Goal: Navigation & Orientation: Find specific page/section

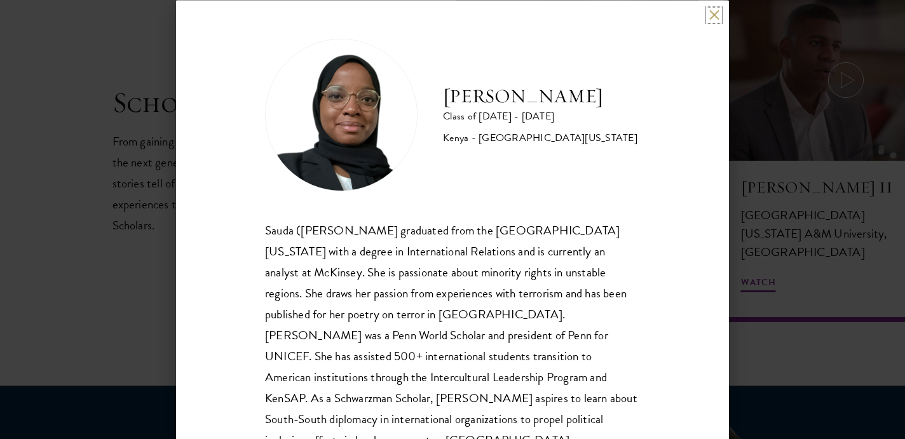
click at [711, 13] on button at bounding box center [714, 15] width 11 height 11
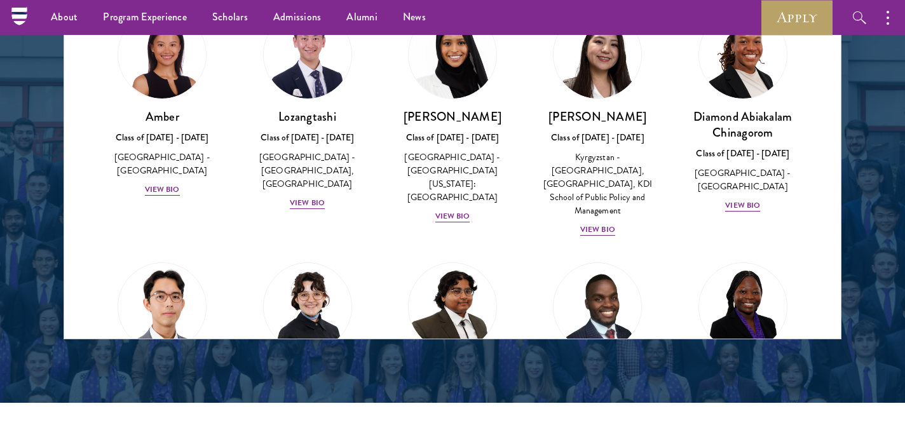
scroll to position [1702, 0]
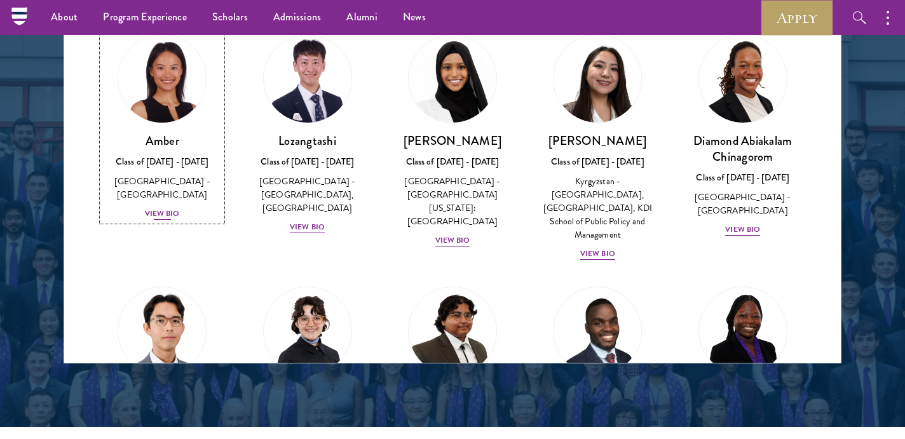
click at [161, 208] on div "View Bio" at bounding box center [162, 214] width 35 height 12
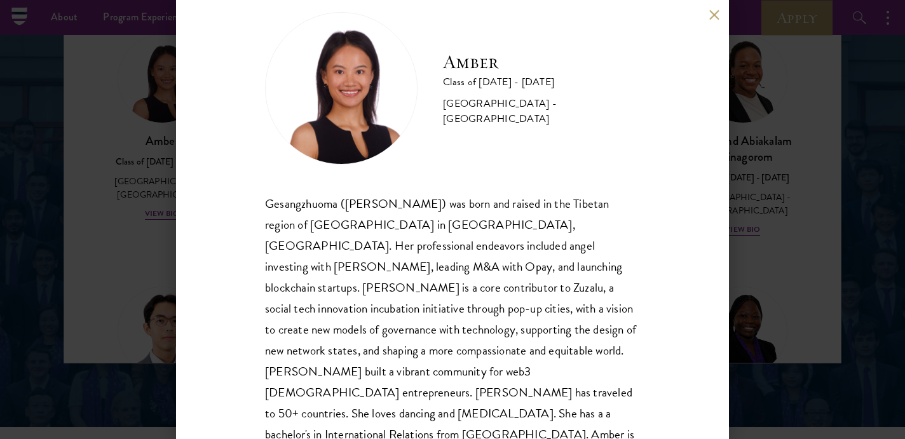
scroll to position [28, 0]
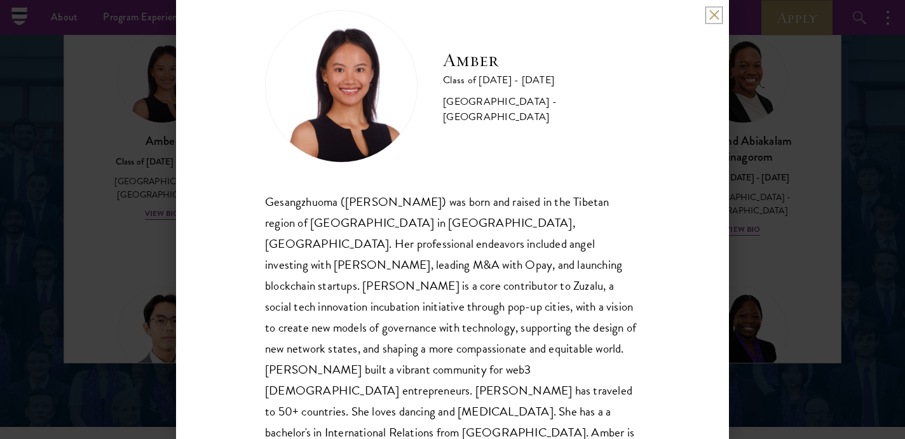
click at [712, 13] on button at bounding box center [714, 15] width 11 height 11
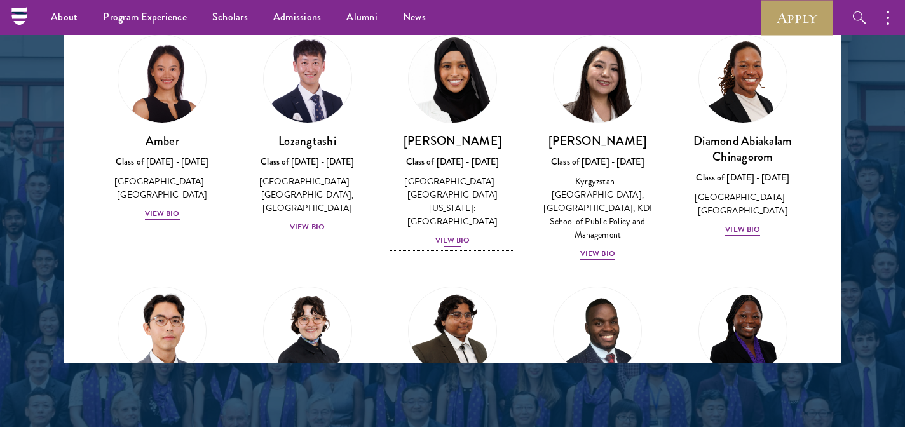
click at [449, 235] on div "View Bio" at bounding box center [452, 241] width 35 height 12
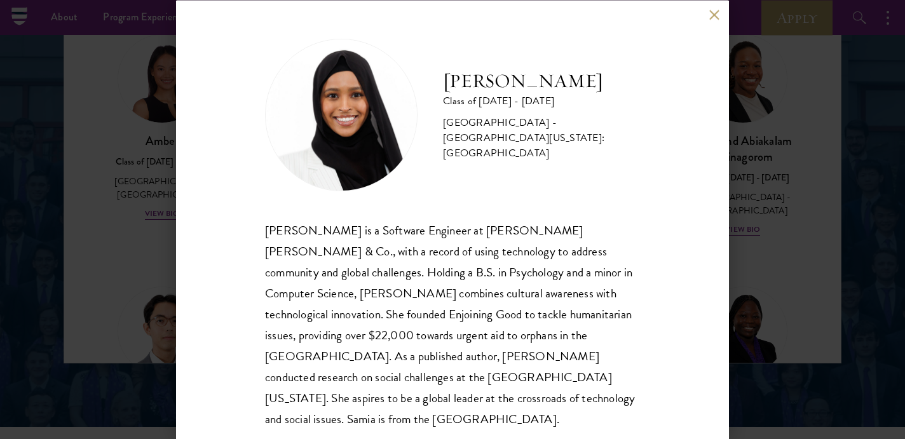
click at [711, 16] on button at bounding box center [714, 15] width 11 height 11
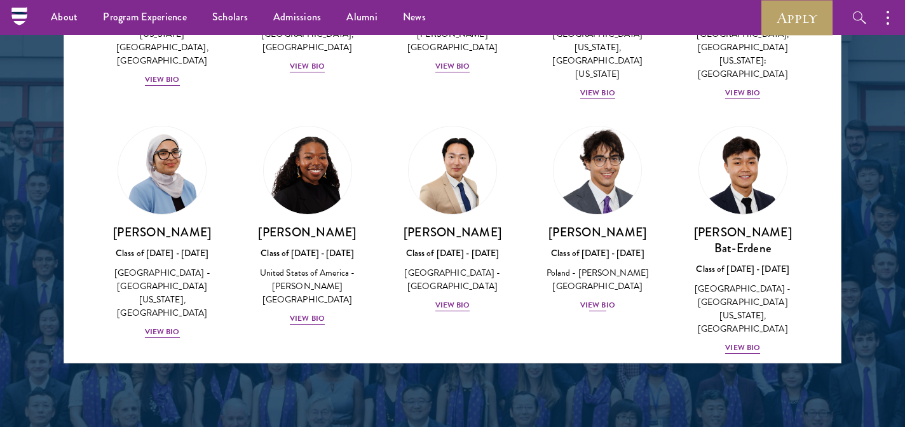
scroll to position [639, 0]
click at [608, 259] on div "[PERSON_NAME] Class of [DATE] - [DATE] [GEOGRAPHIC_DATA] - [PERSON_NAME][GEOGRA…" at bounding box center [597, 268] width 119 height 88
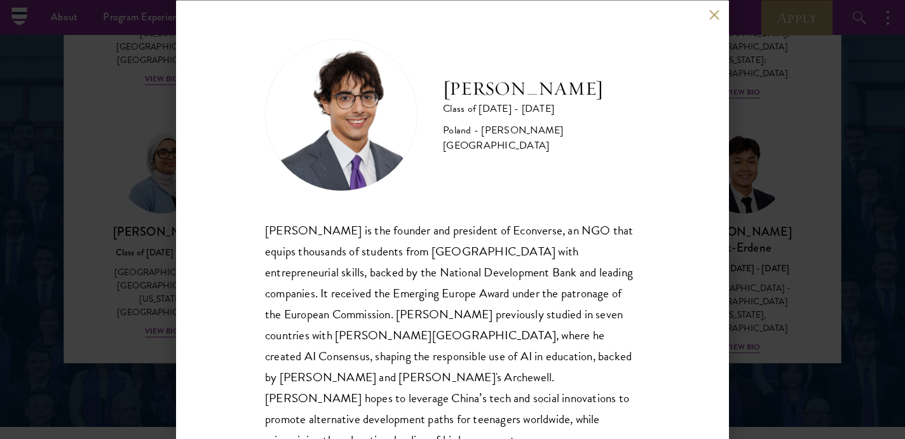
scroll to position [28, 0]
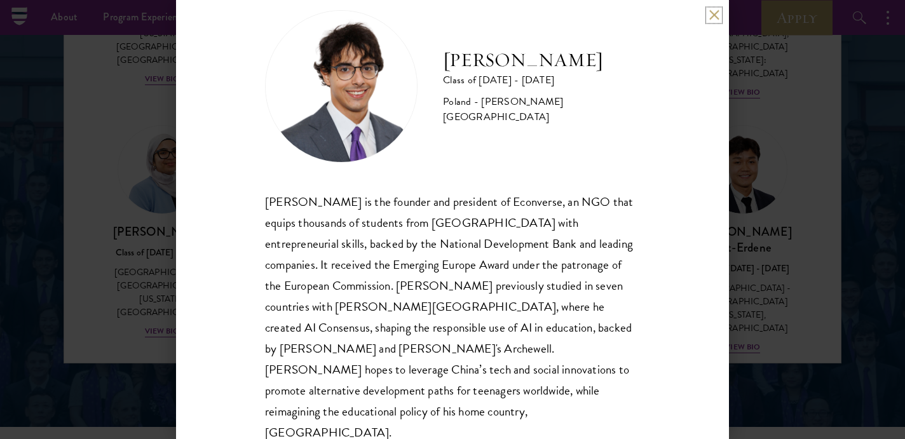
click at [712, 19] on button at bounding box center [714, 15] width 11 height 11
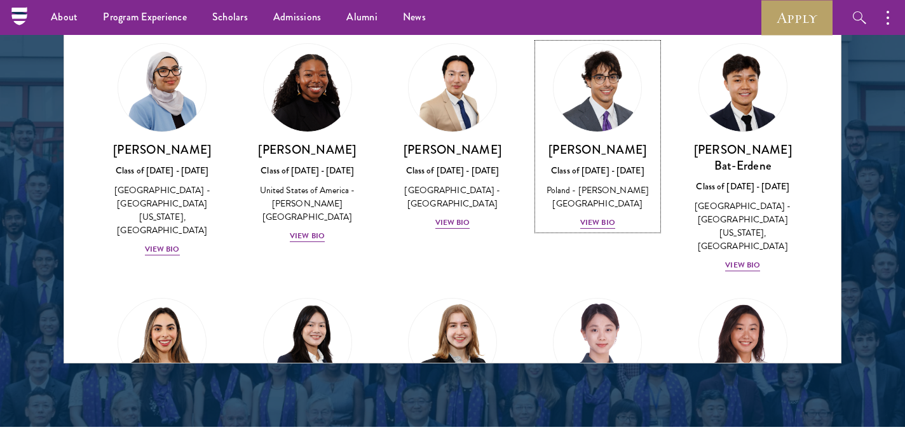
scroll to position [722, 0]
click at [742, 259] on div "View Bio" at bounding box center [742, 265] width 35 height 12
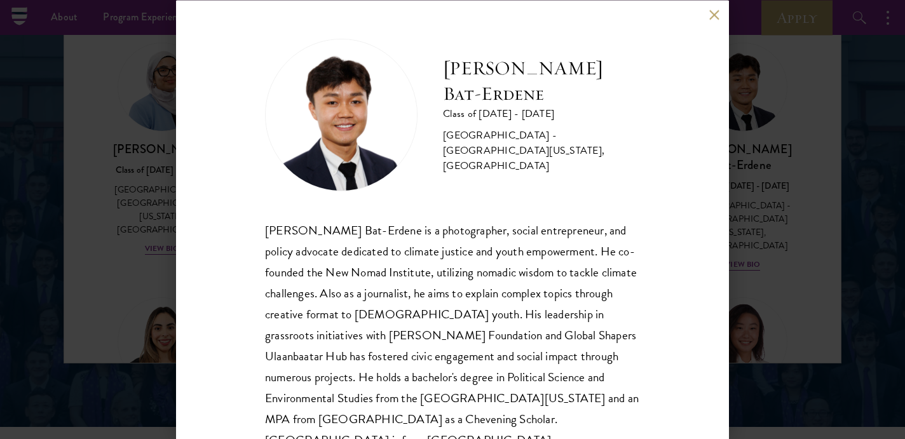
scroll to position [28, 0]
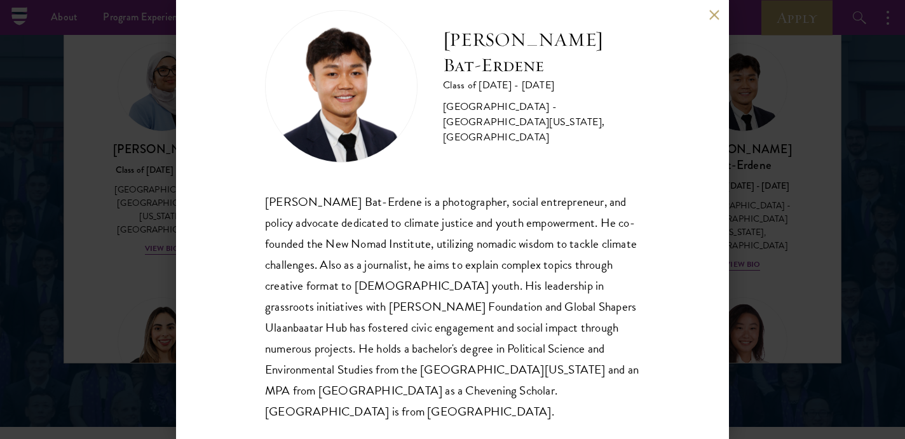
click at [715, 18] on button at bounding box center [714, 15] width 11 height 11
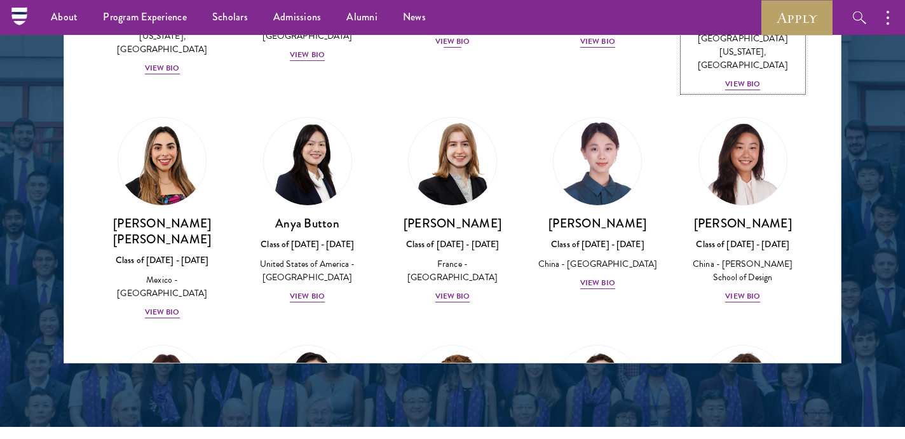
scroll to position [900, 0]
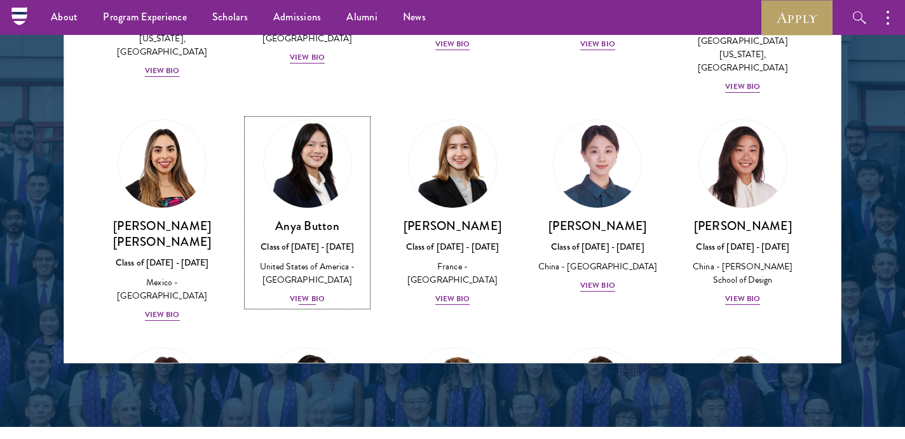
click at [313, 293] on div "View Bio" at bounding box center [307, 299] width 35 height 12
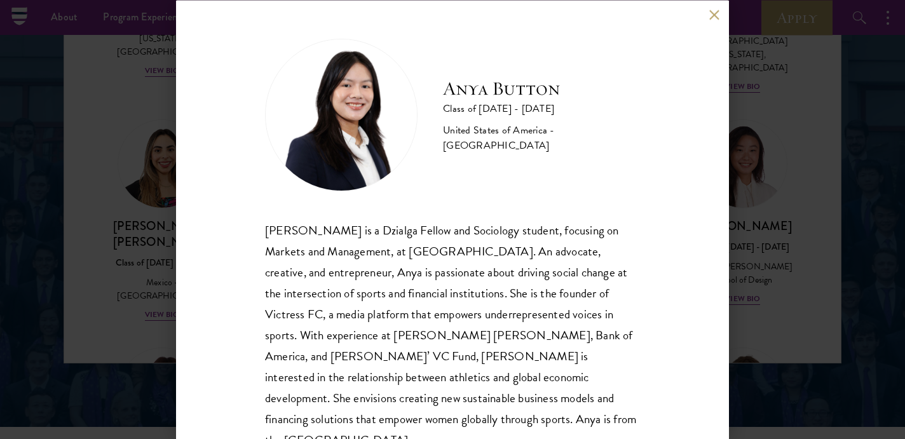
click at [708, 16] on div "Anya Button Class of [DATE] - [DATE] [GEOGRAPHIC_DATA] - [GEOGRAPHIC_DATA] [PER…" at bounding box center [452, 219] width 553 height 439
click at [712, 16] on button at bounding box center [714, 15] width 11 height 11
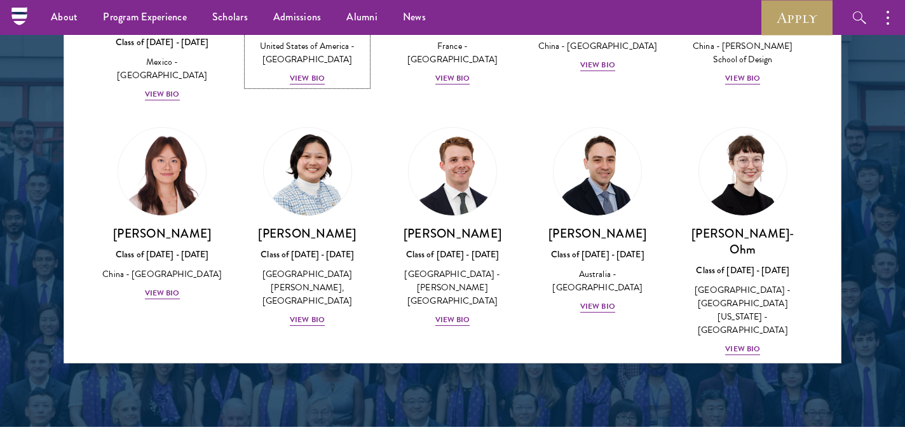
scroll to position [1124, 0]
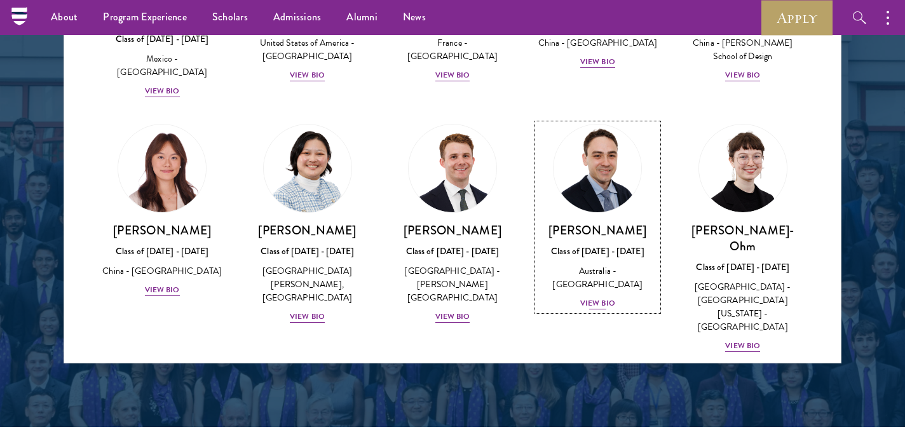
click at [592, 297] on div "View Bio" at bounding box center [597, 303] width 35 height 12
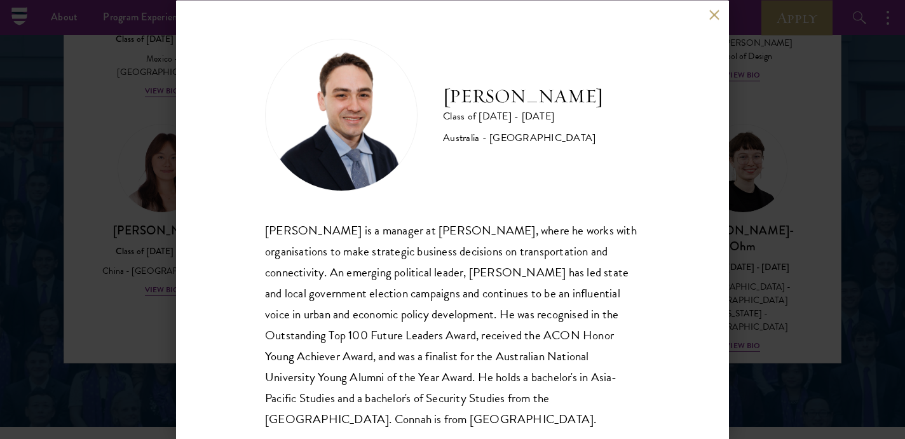
scroll to position [28, 0]
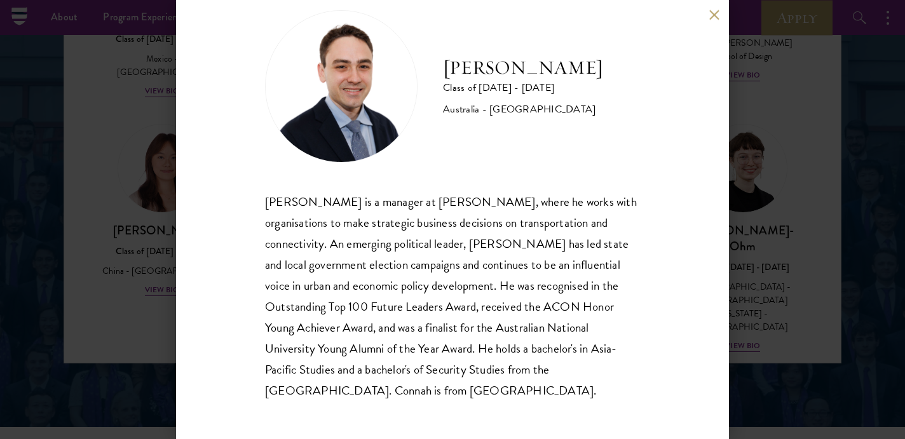
click at [717, 15] on button at bounding box center [714, 15] width 11 height 11
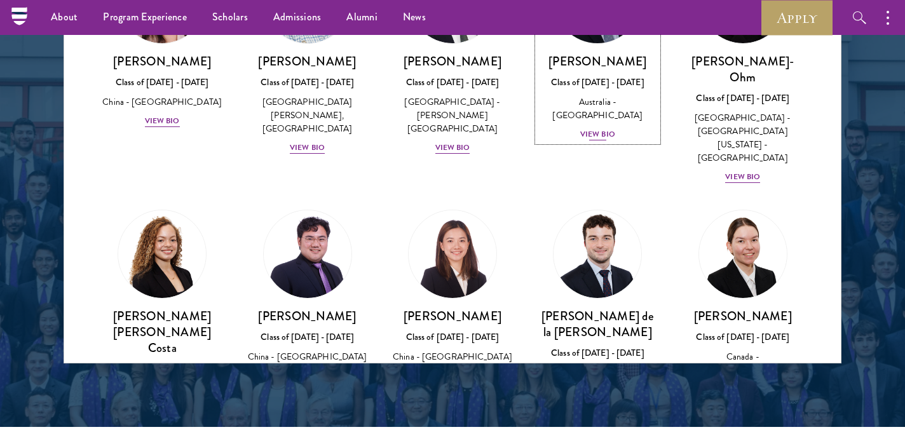
scroll to position [1295, 0]
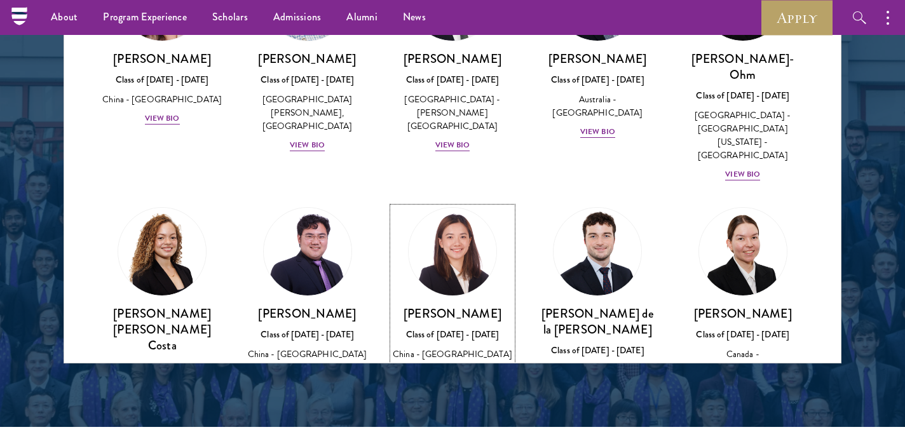
click at [446, 367] on div "View Bio" at bounding box center [452, 373] width 35 height 12
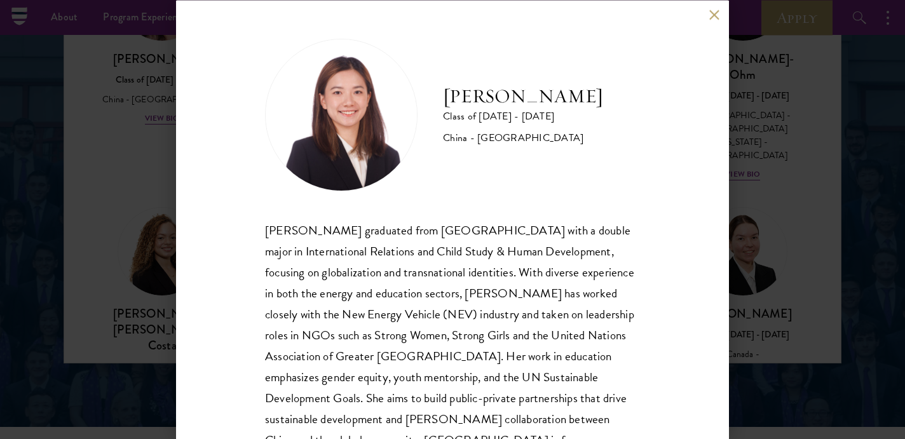
scroll to position [49, 0]
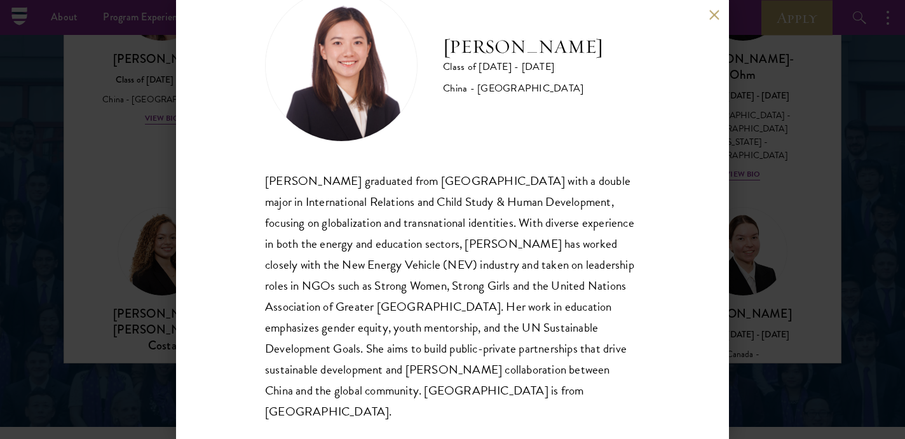
click at [718, 22] on div "[PERSON_NAME] Class of [DATE] - [DATE] [GEOGRAPHIC_DATA] - [GEOGRAPHIC_DATA] [P…" at bounding box center [452, 219] width 553 height 439
click at [713, 15] on button at bounding box center [714, 15] width 11 height 11
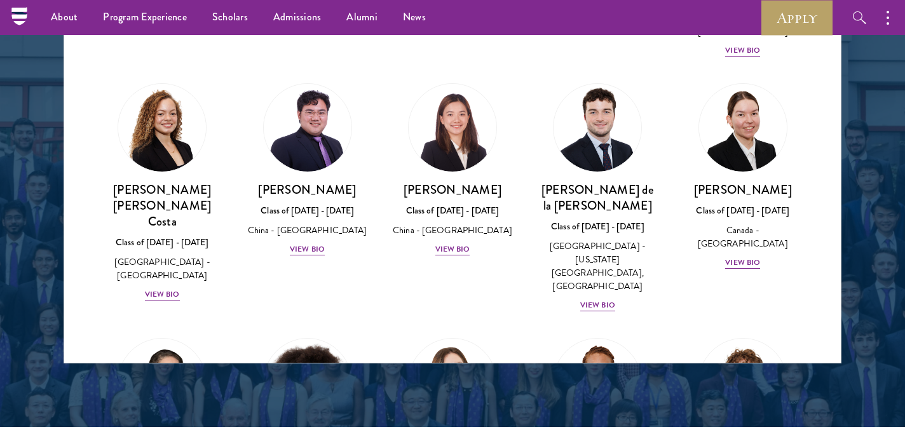
scroll to position [1429, 0]
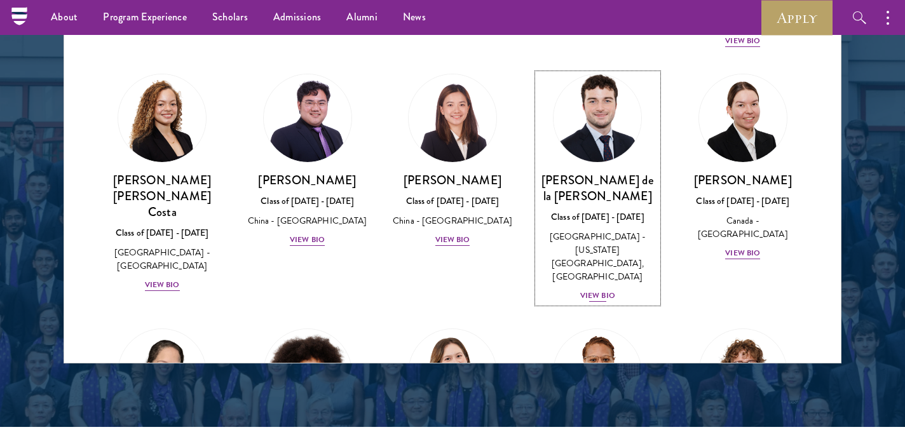
click at [594, 290] on div "View Bio" at bounding box center [597, 296] width 35 height 12
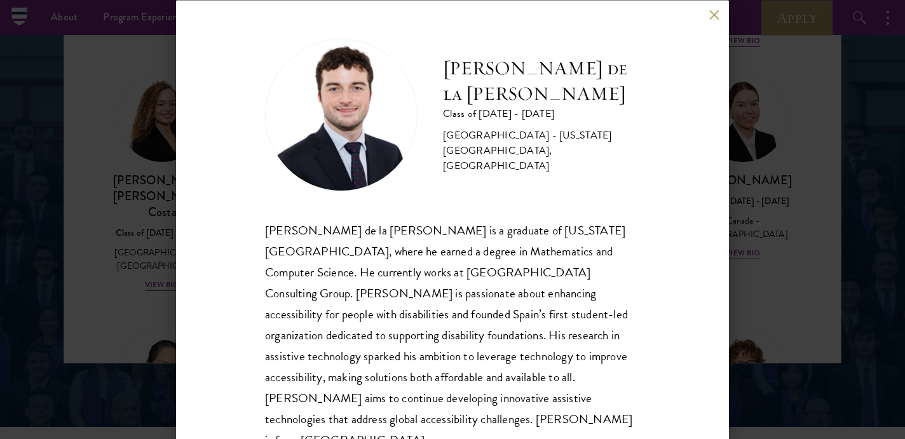
click at [710, 19] on button at bounding box center [714, 15] width 11 height 11
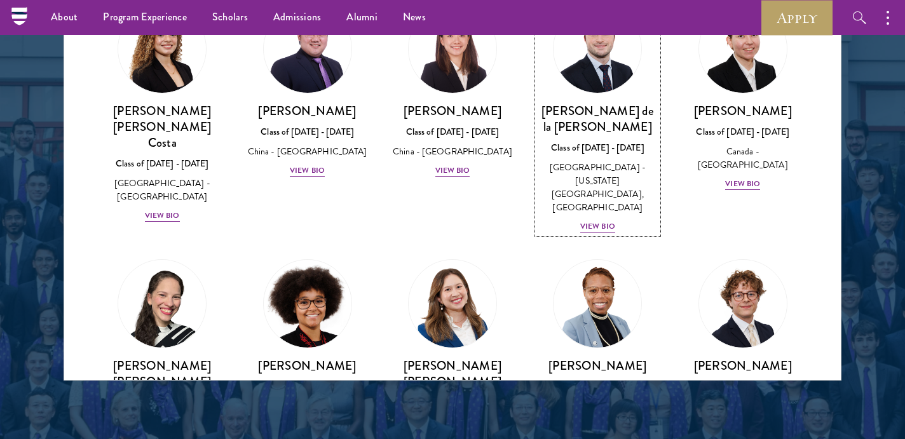
scroll to position [1517, 0]
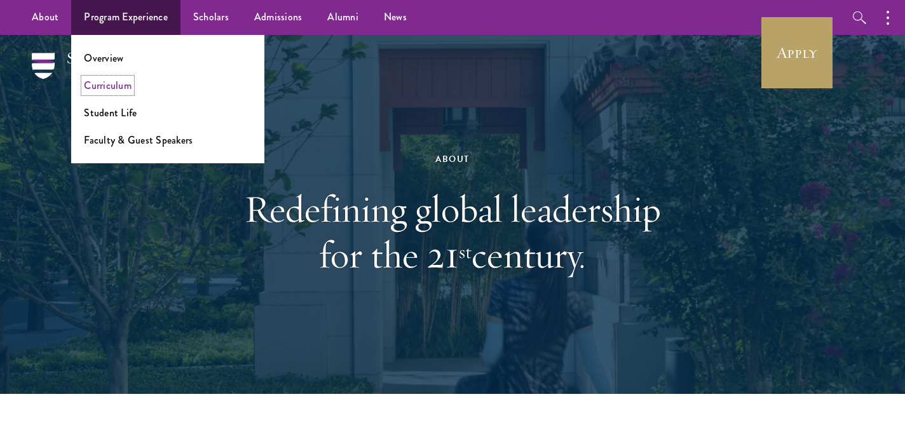
click at [112, 83] on link "Curriculum" at bounding box center [108, 85] width 48 height 15
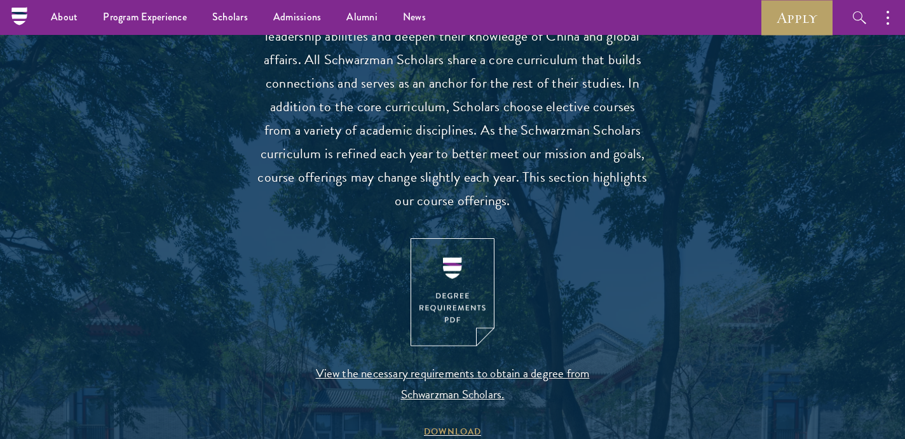
scroll to position [1159, 0]
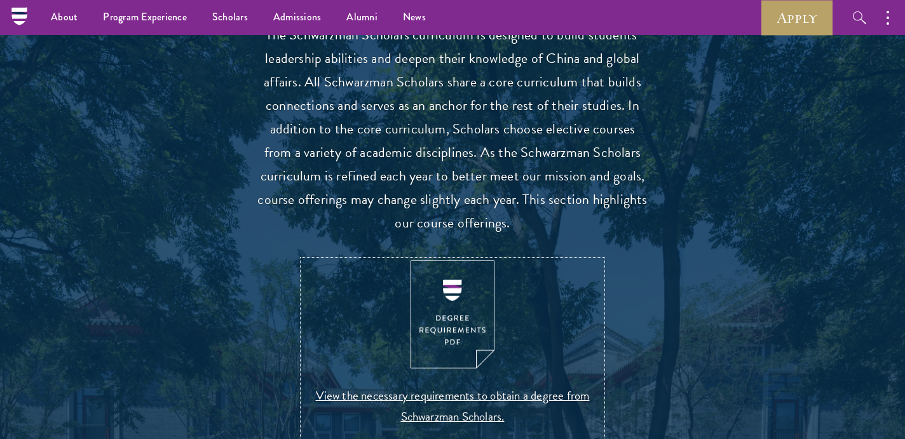
click at [467, 318] on img at bounding box center [453, 315] width 84 height 109
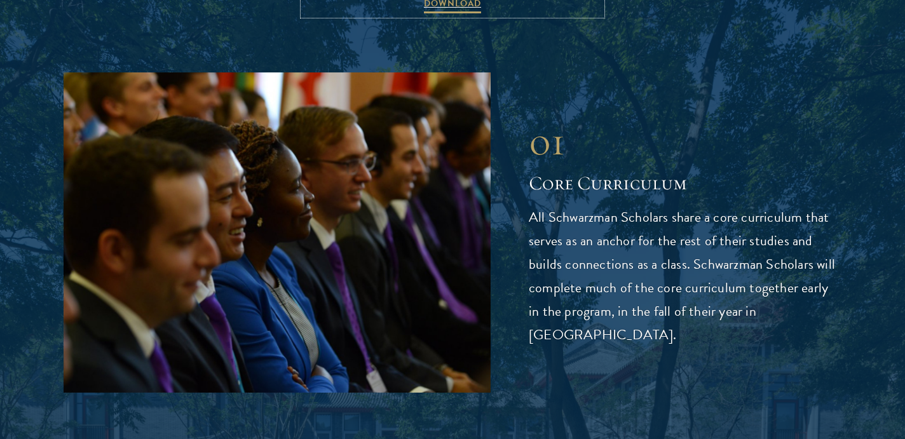
scroll to position [2018, 0]
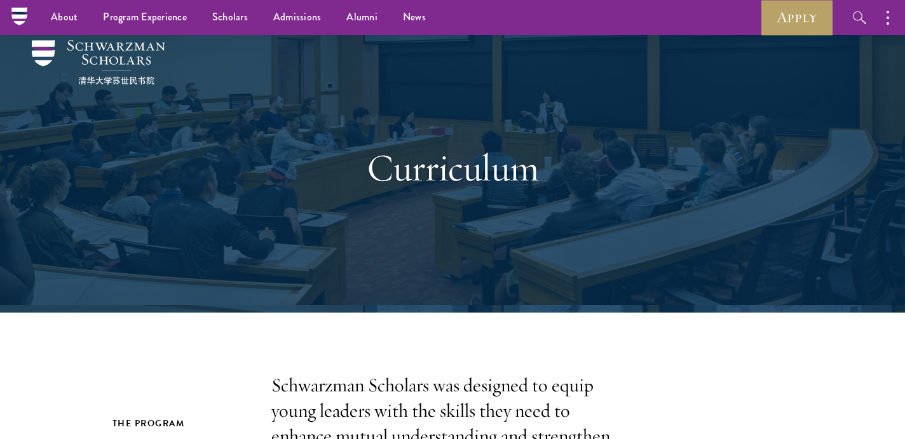
scroll to position [0, 0]
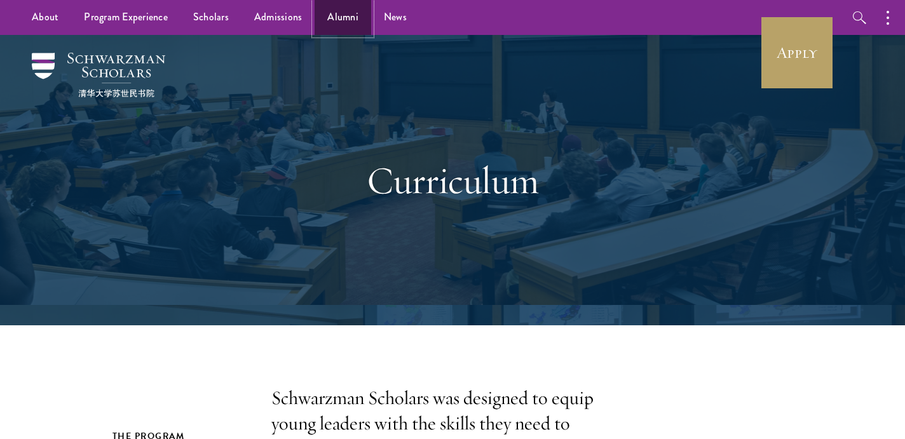
click at [339, 15] on link "Alumni" at bounding box center [343, 17] width 57 height 35
